Goal: Information Seeking & Learning: Understand process/instructions

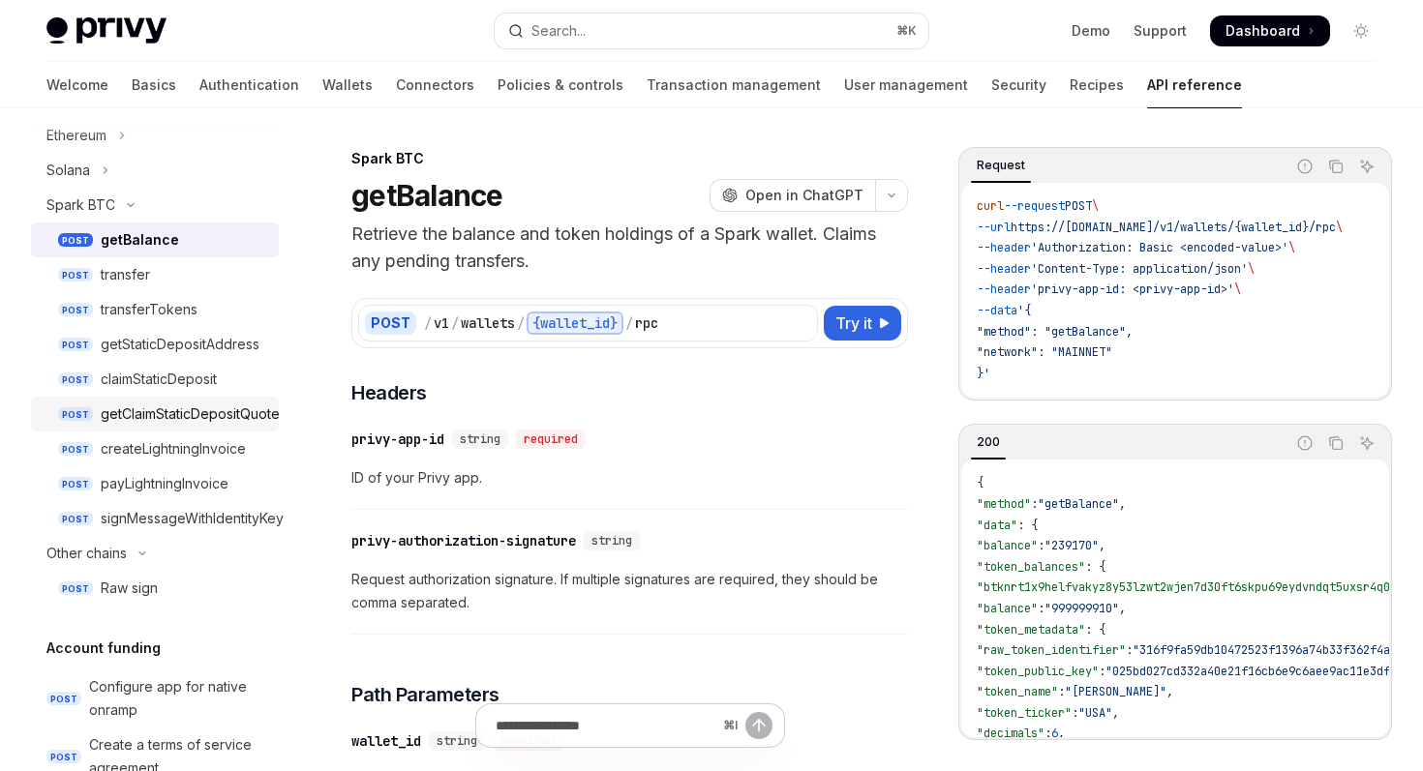
scroll to position [547, 0]
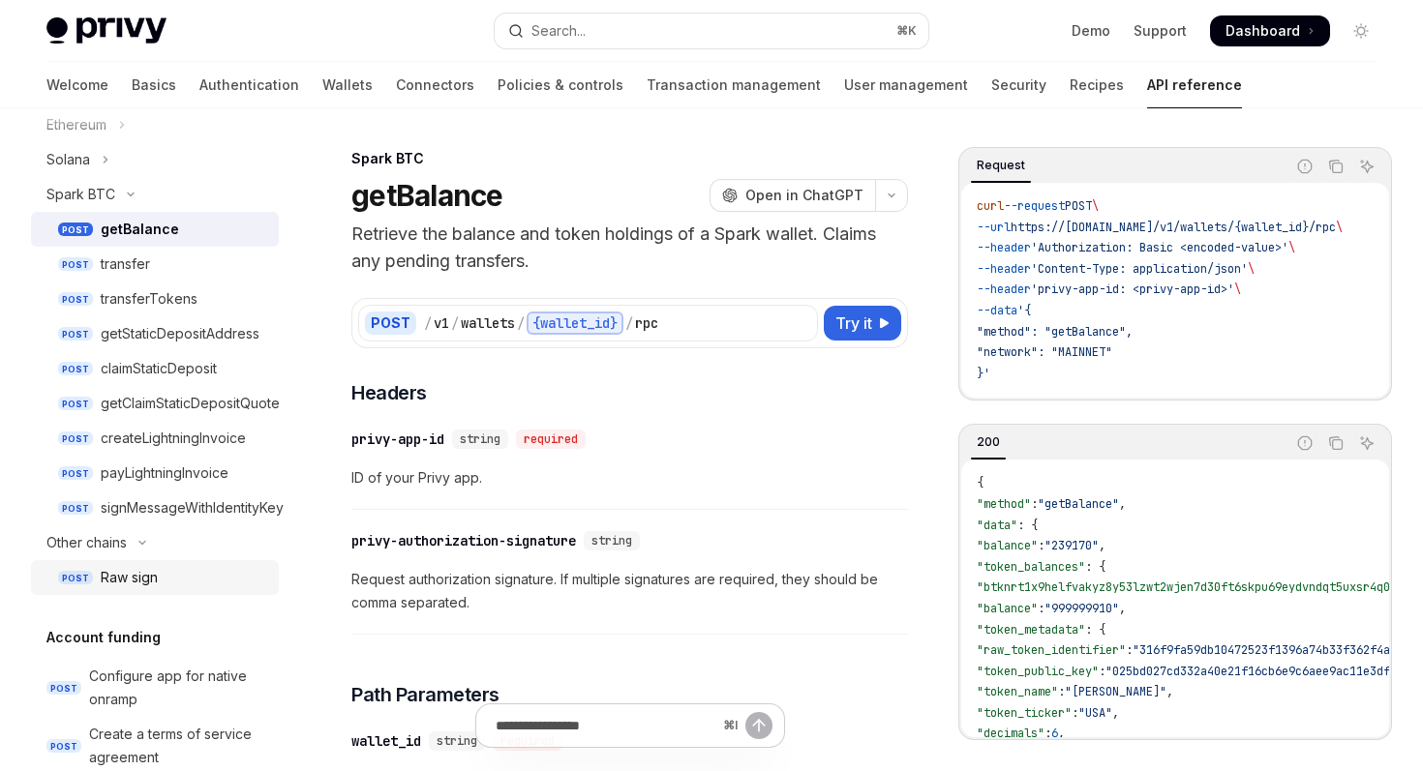
click at [194, 573] on div "Raw sign" at bounding box center [184, 577] width 166 height 23
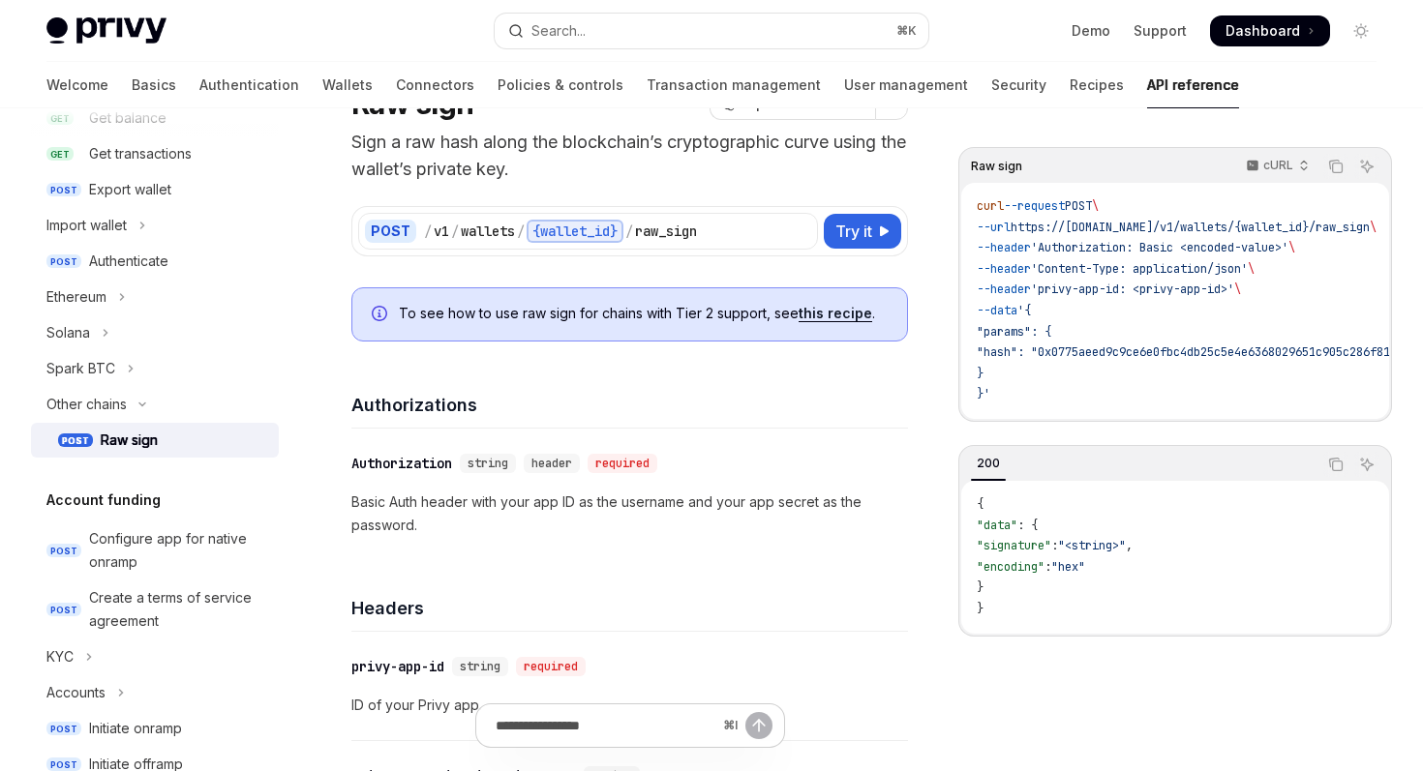
scroll to position [105, 0]
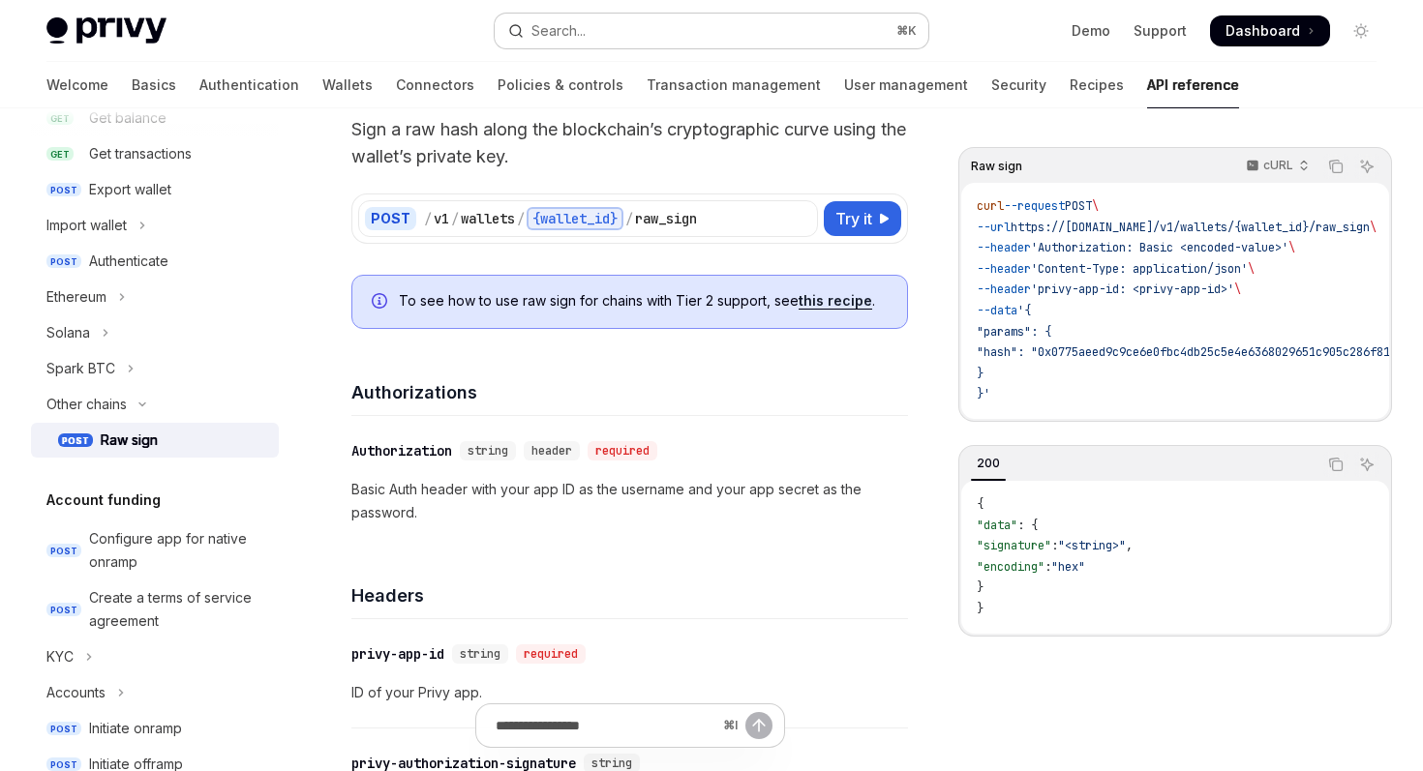
click at [669, 41] on button "Search... ⌘ K" at bounding box center [711, 31] width 433 height 35
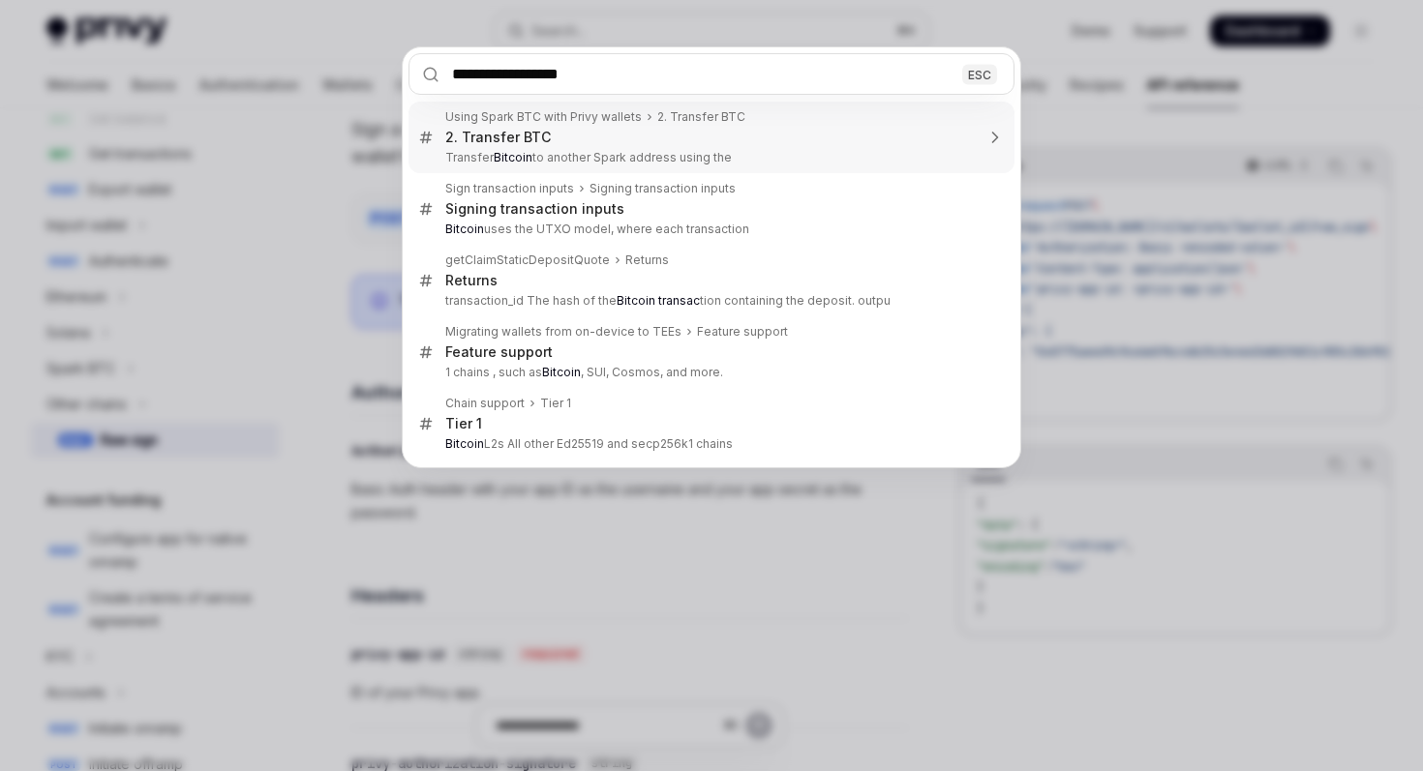
type input "**********"
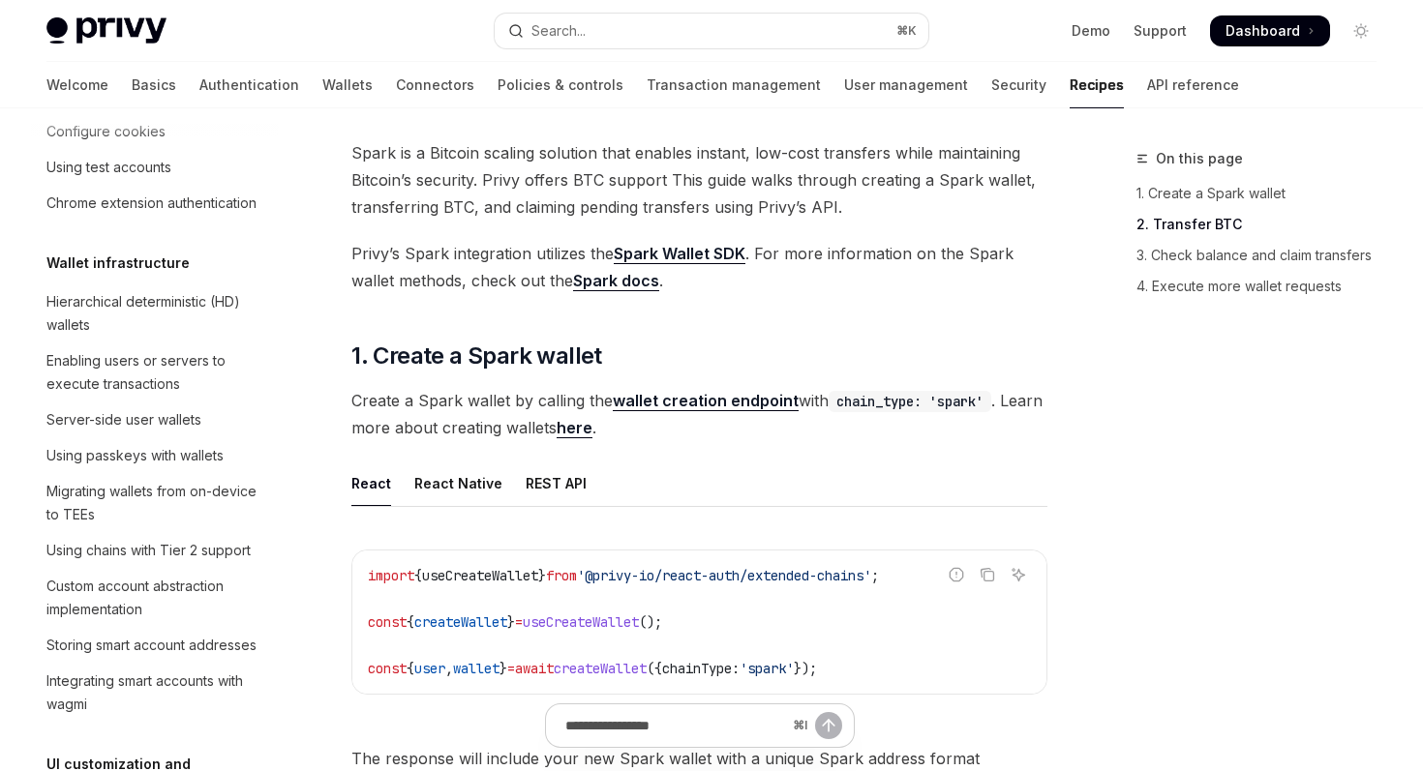
scroll to position [3006, 0]
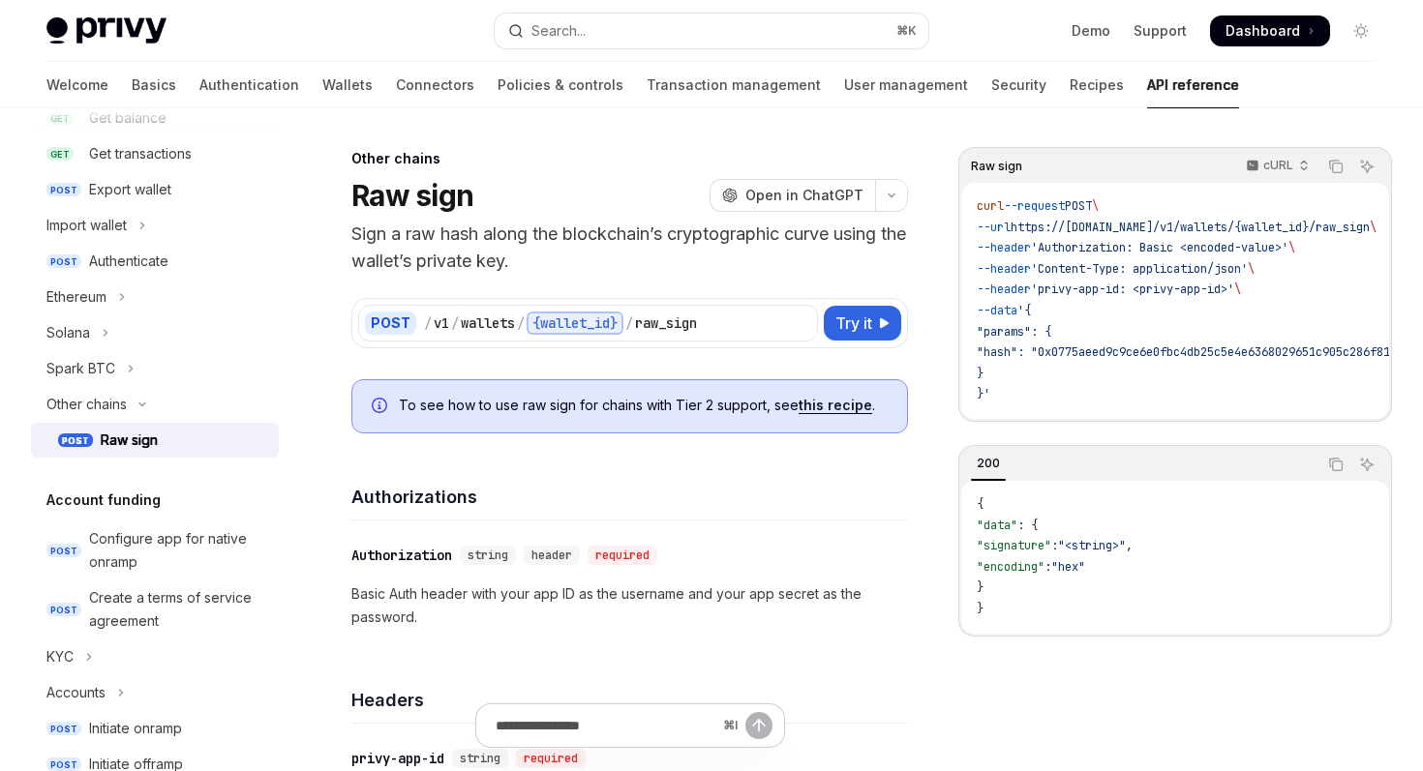
click at [845, 303] on div "POST / v1 / wallets / {wallet_id} / raw_sign Try it" at bounding box center [629, 323] width 557 height 50
click at [845, 323] on span "Try it" at bounding box center [853, 323] width 37 height 23
type textarea "*"
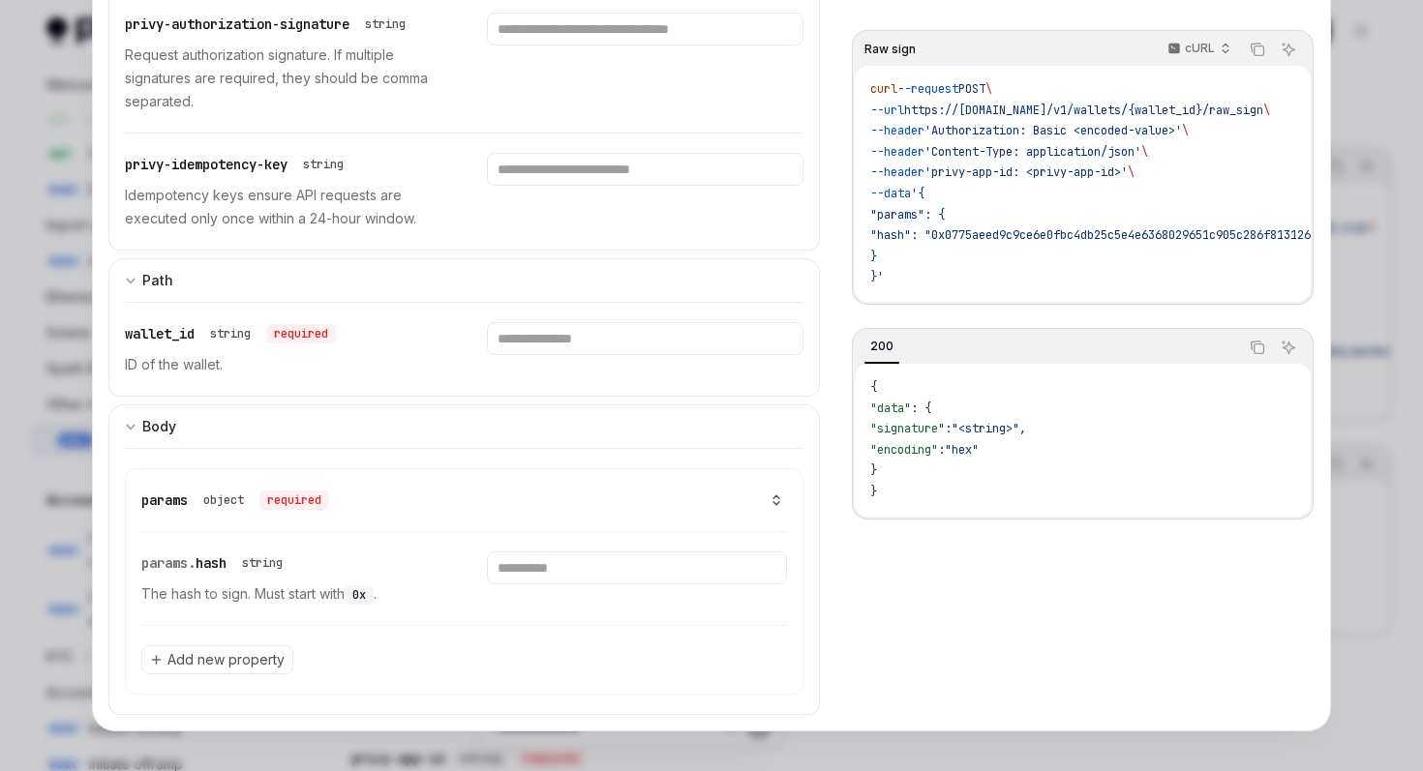
scroll to position [542, 0]
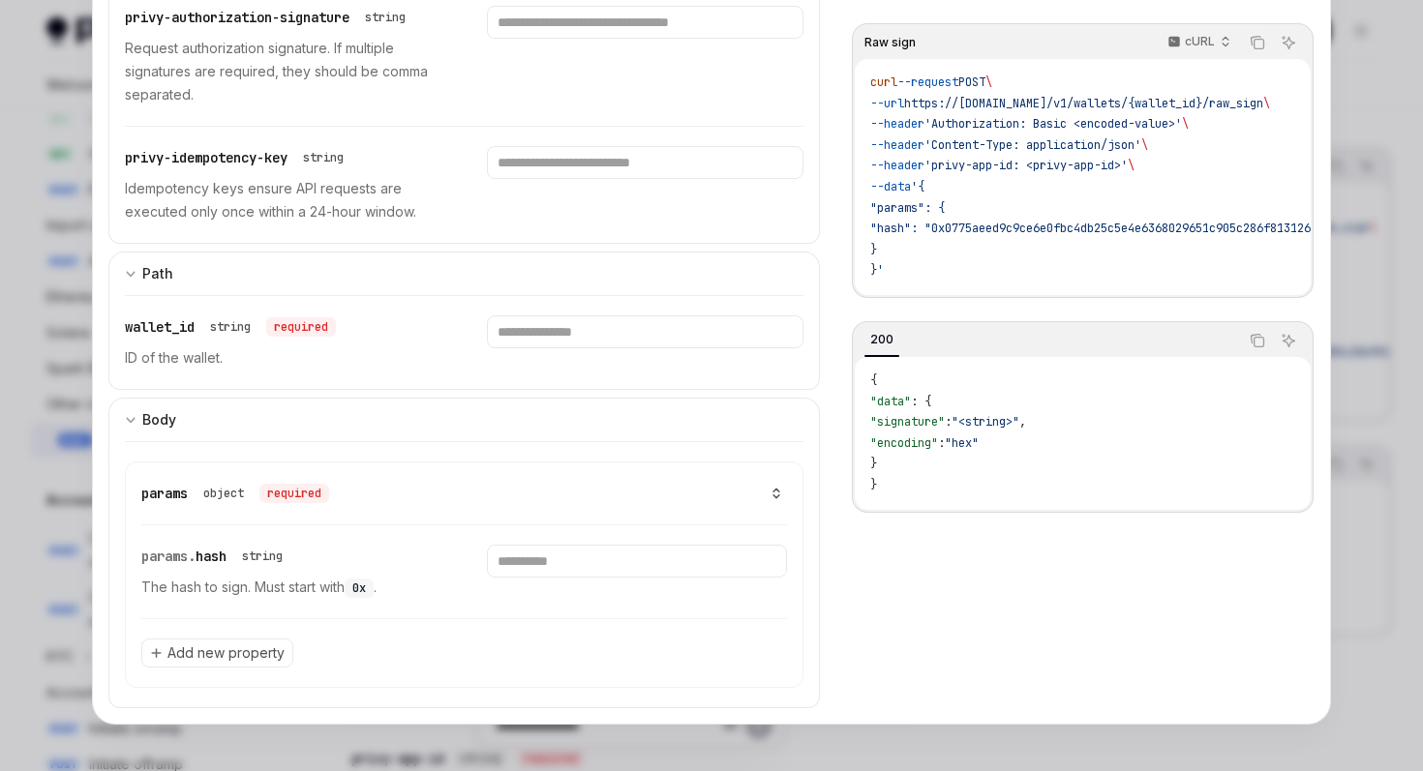
drag, startPoint x: 902, startPoint y: 248, endPoint x: 884, endPoint y: 211, distance: 41.1
click at [884, 211] on code "curl --request POST \ --url https://[DOMAIN_NAME]/v1/wallets/{wallet_id}/raw_si…" at bounding box center [1150, 177] width 561 height 209
copy code ""params": { "hash": "0x0775aeed9c9ce6e0fbc4db25c5e4e6368029651c905c286f813126a0…"
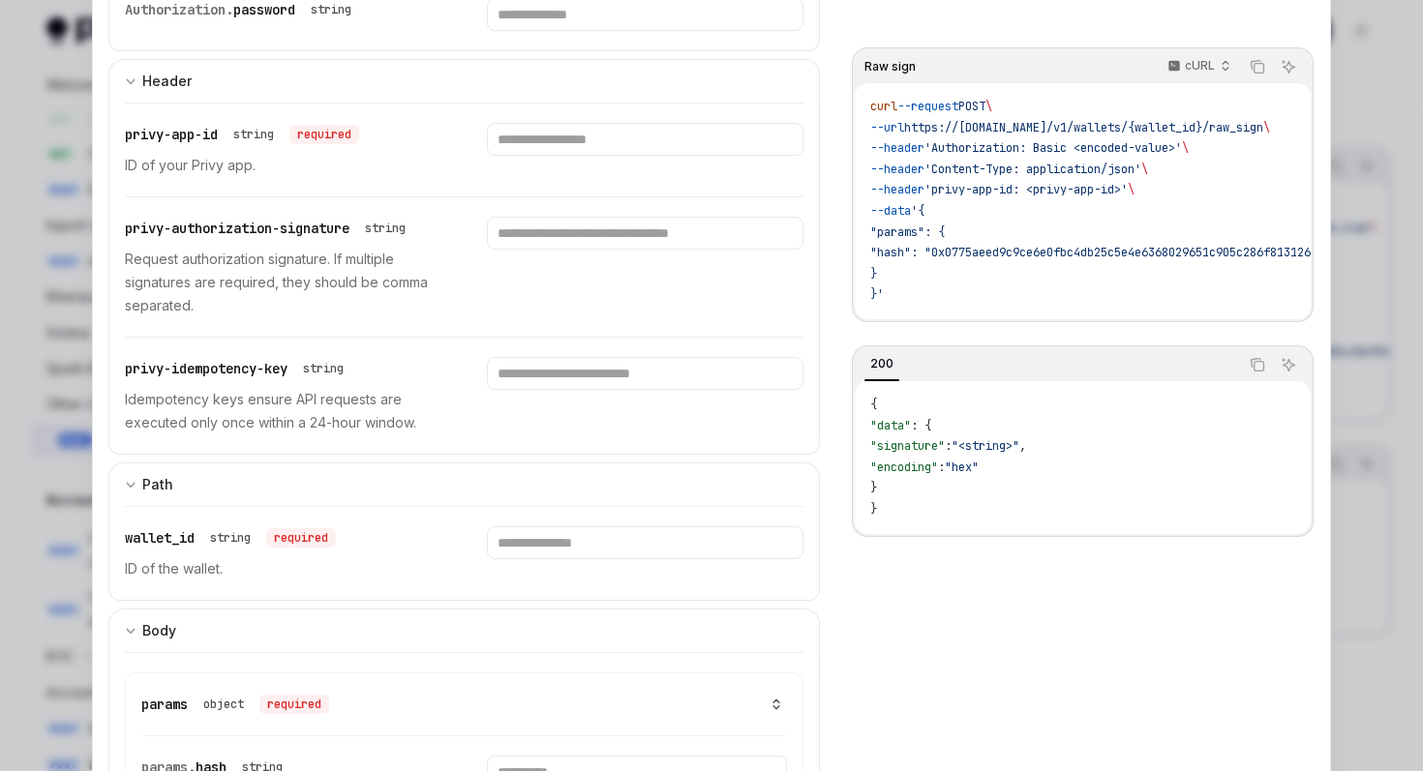
scroll to position [327, 0]
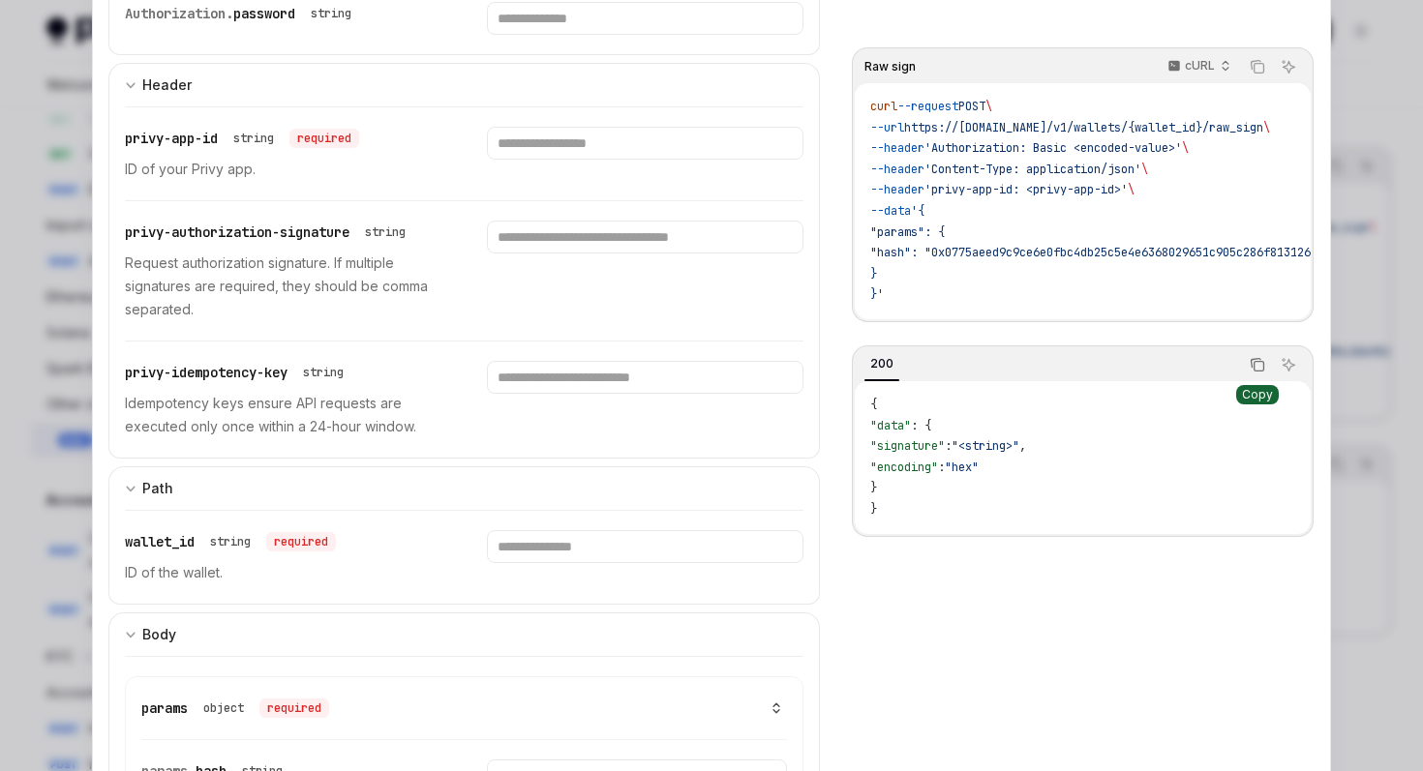
click at [1255, 366] on icon "Copy the contents from the code block" at bounding box center [1257, 362] width 10 height 9
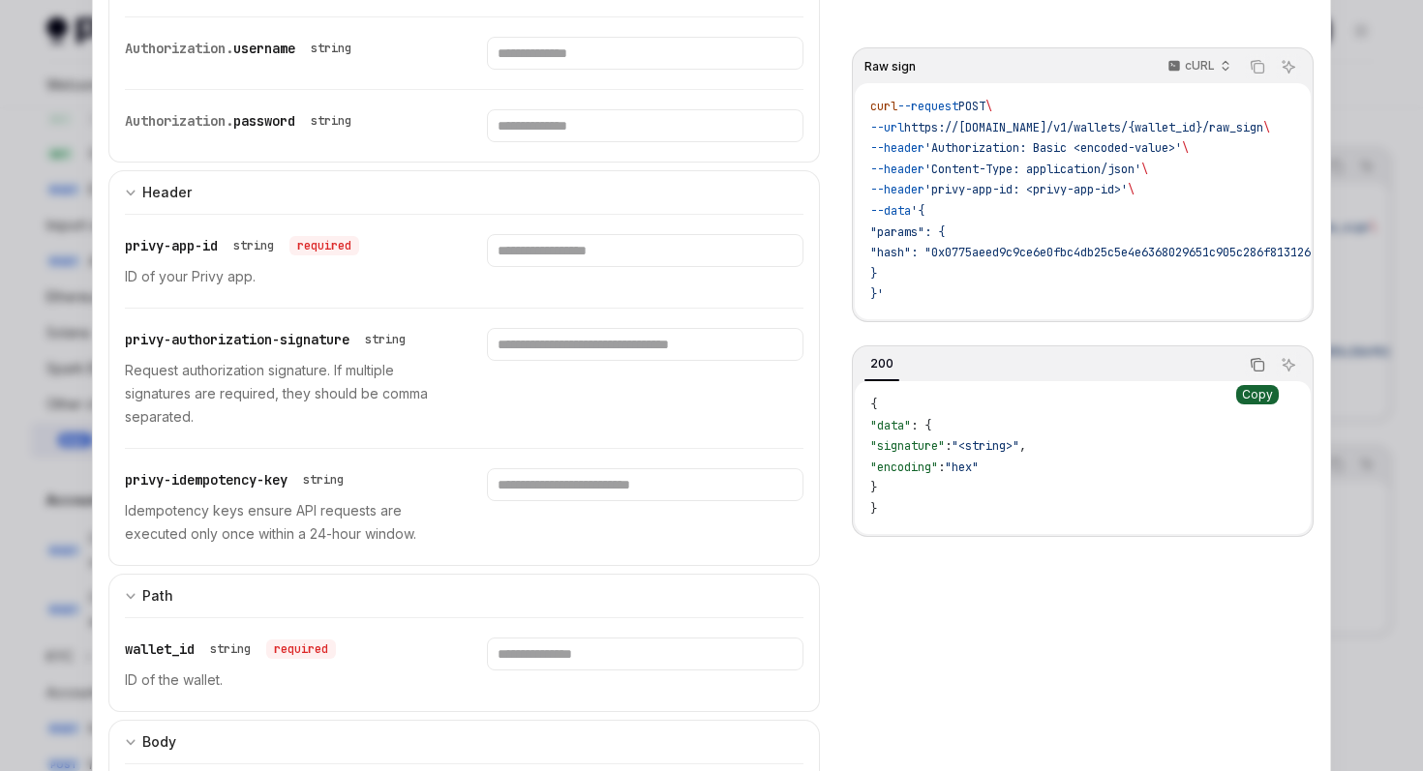
scroll to position [542, 0]
